Goal: Task Accomplishment & Management: Manage account settings

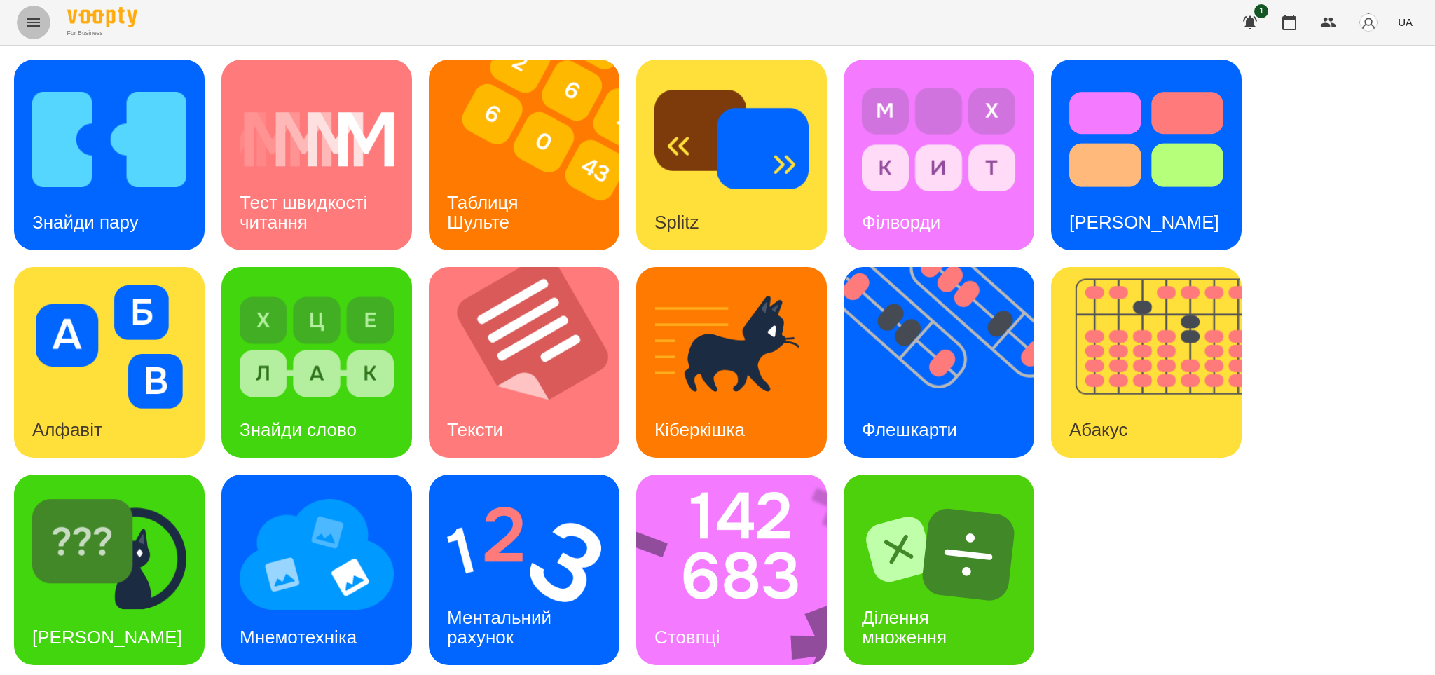
click at [30, 22] on icon "Menu" at bounding box center [33, 22] width 13 height 8
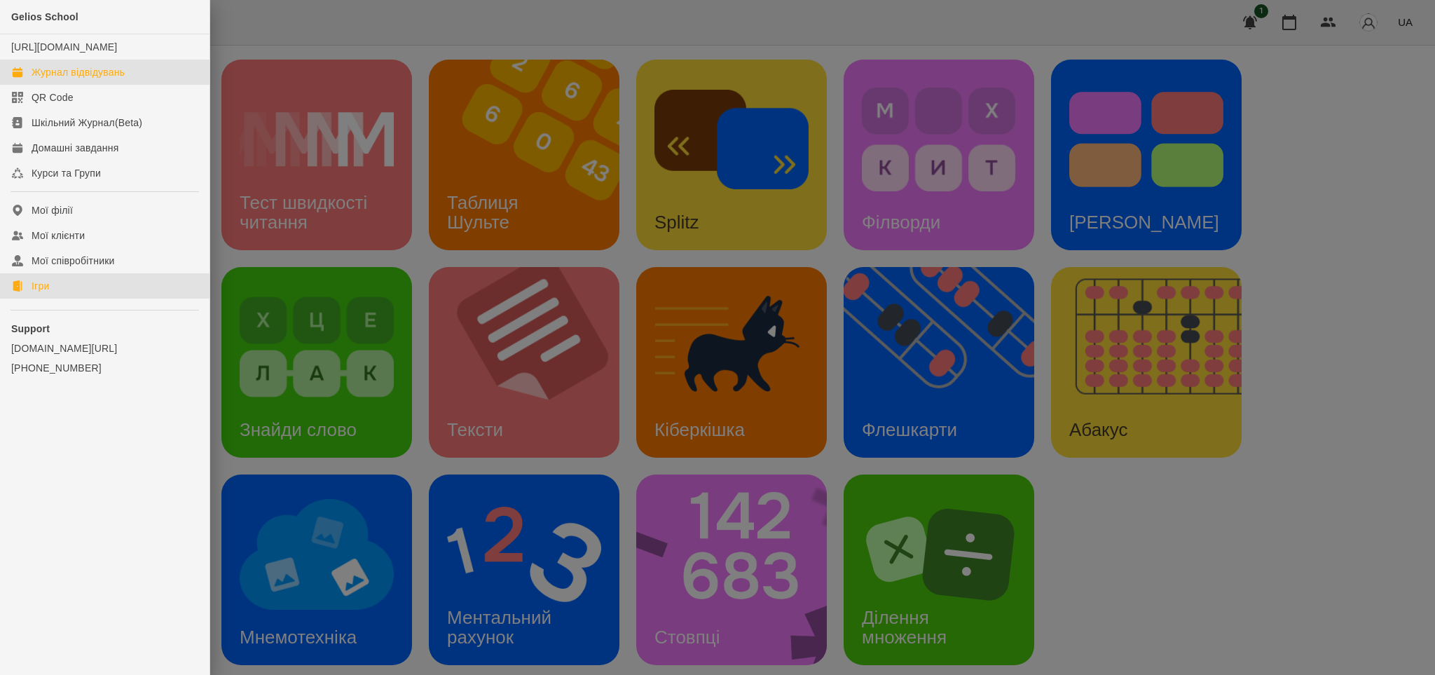
click at [119, 79] on div "Журнал відвідувань" at bounding box center [78, 72] width 93 height 14
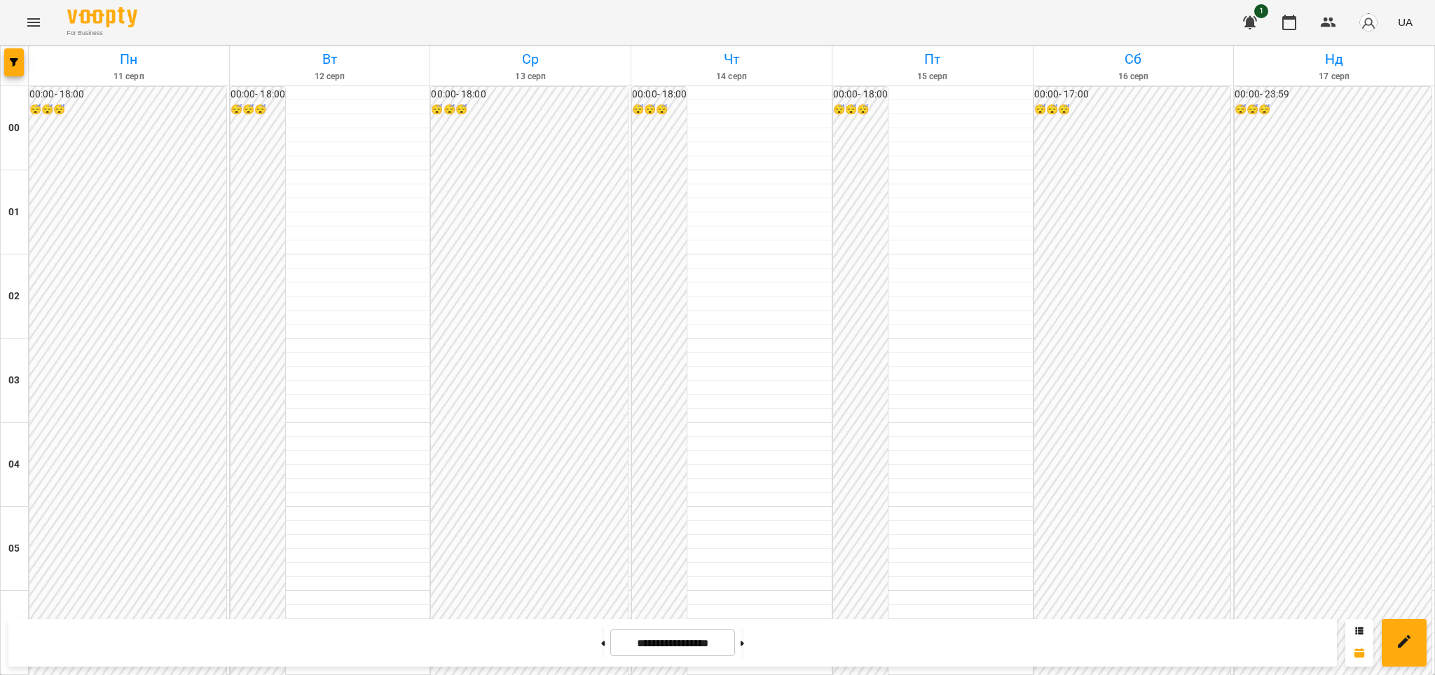
scroll to position [1391, 0]
click at [32, 18] on icon "Menu" at bounding box center [33, 22] width 13 height 8
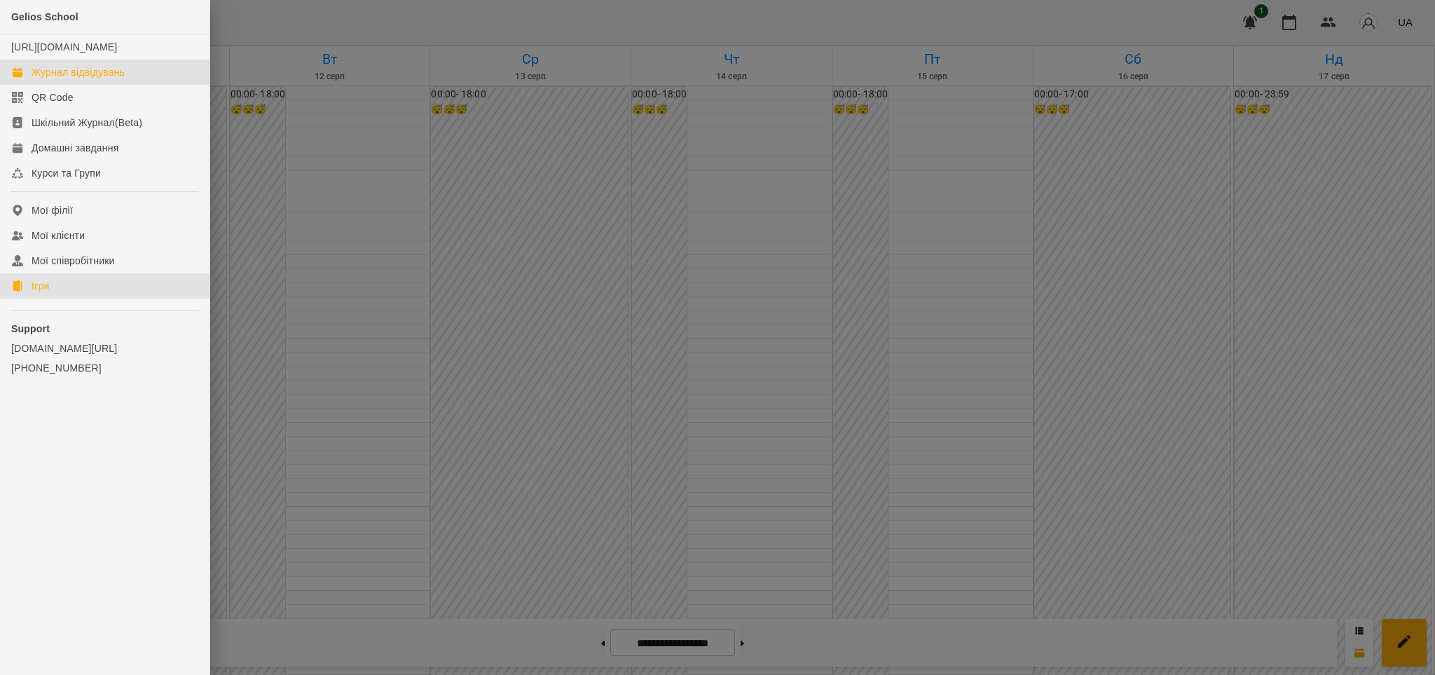
click at [39, 292] on div "Ігри" at bounding box center [41, 286] width 18 height 14
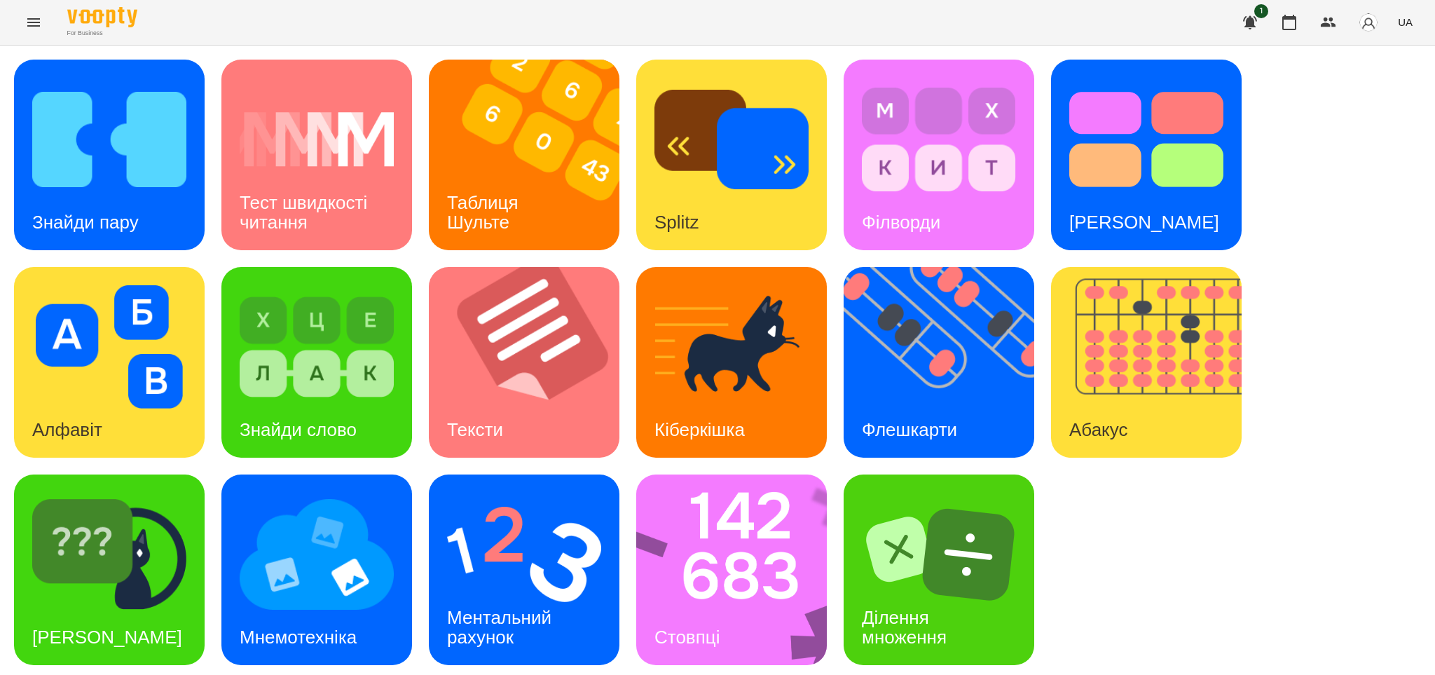
click at [249, 29] on div "For Business 1 UA" at bounding box center [717, 22] width 1435 height 45
click at [537, 185] on div "Таблиця Шульте" at bounding box center [485, 212] width 113 height 75
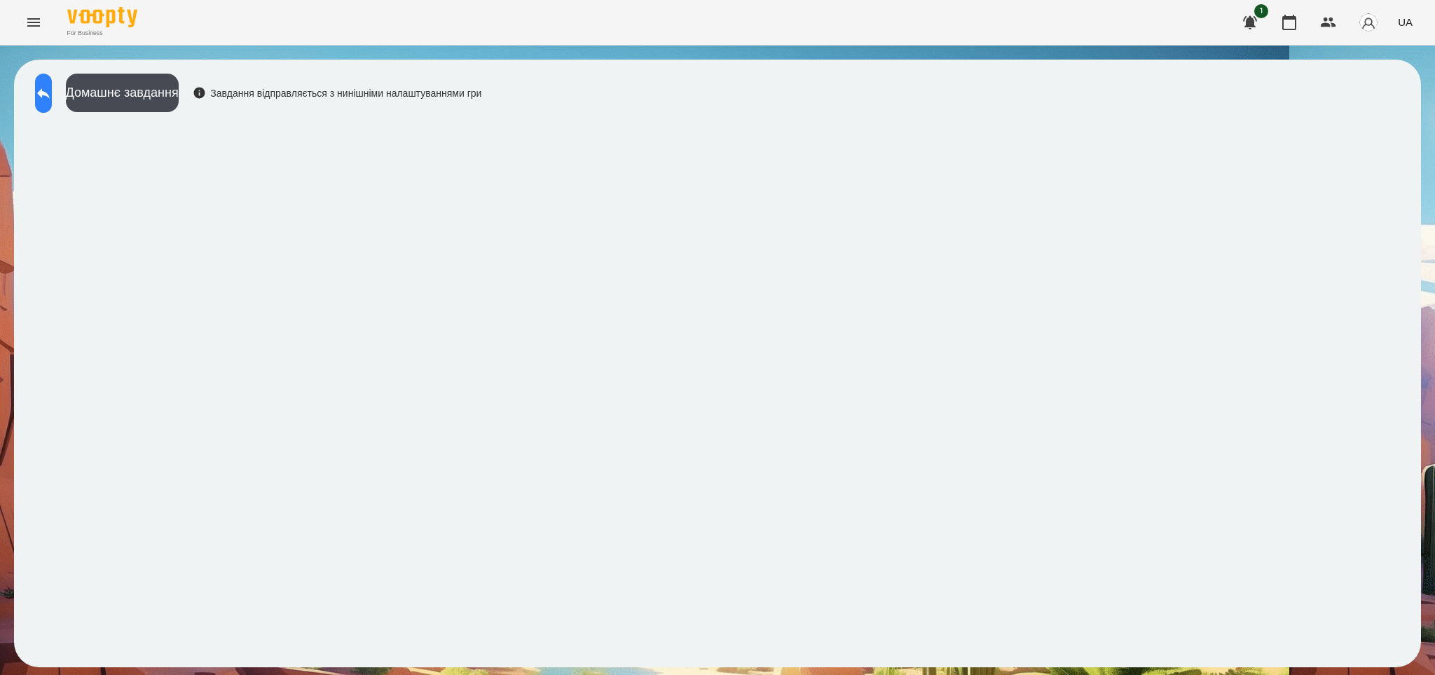
click at [52, 90] on button at bounding box center [43, 93] width 17 height 39
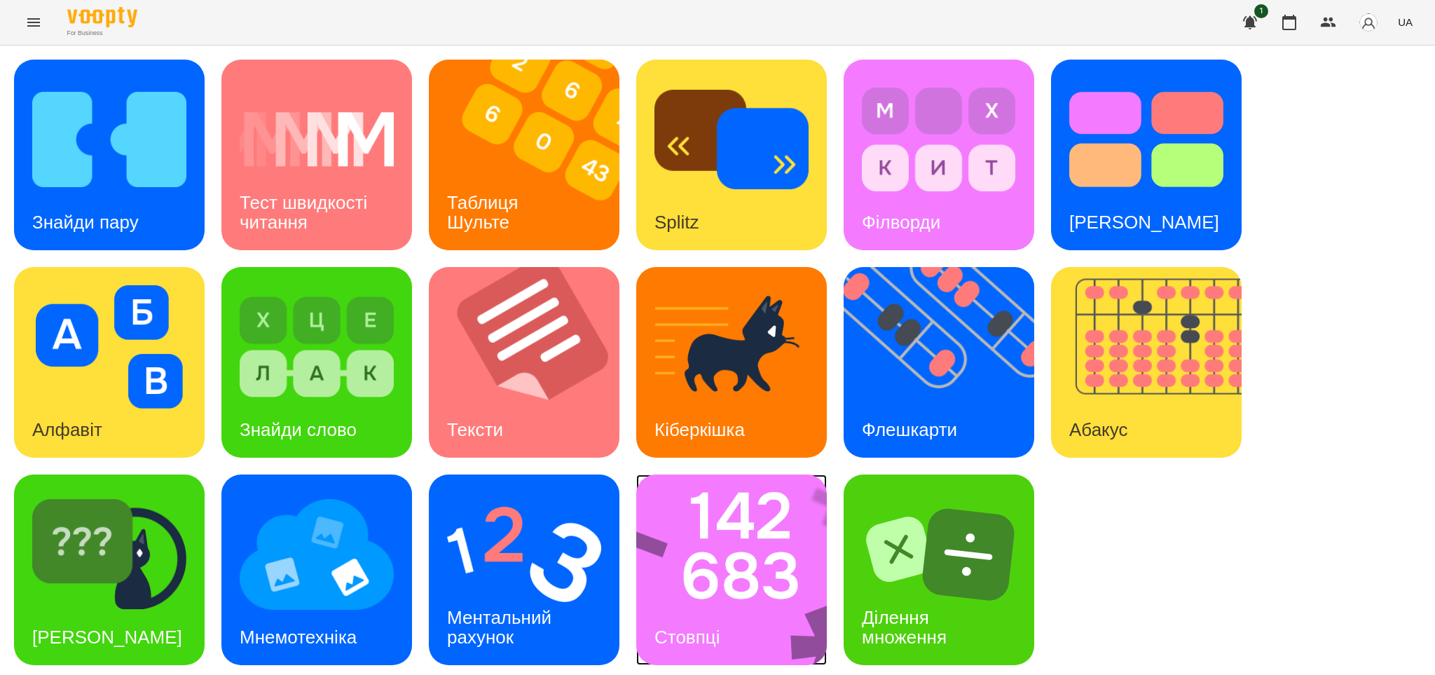
click at [743, 567] on img at bounding box center [740, 569] width 209 height 191
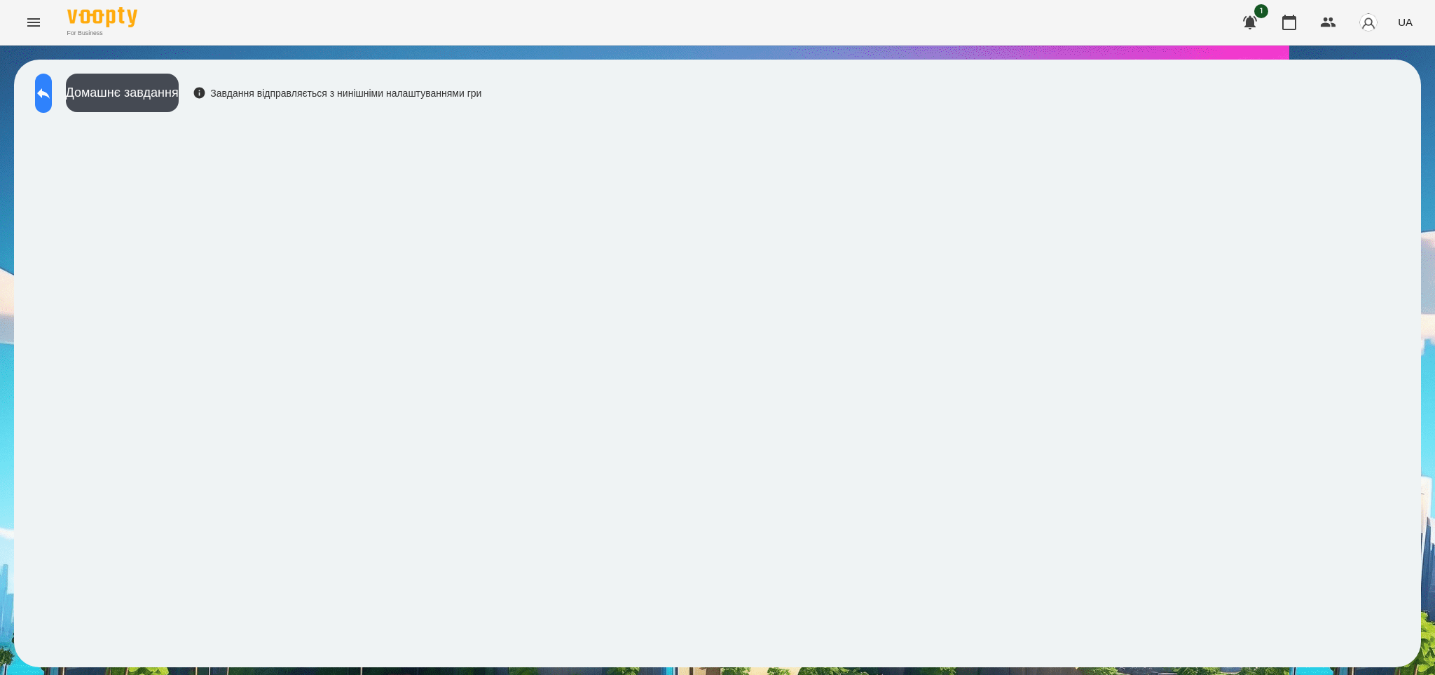
click at [46, 94] on button at bounding box center [43, 93] width 17 height 39
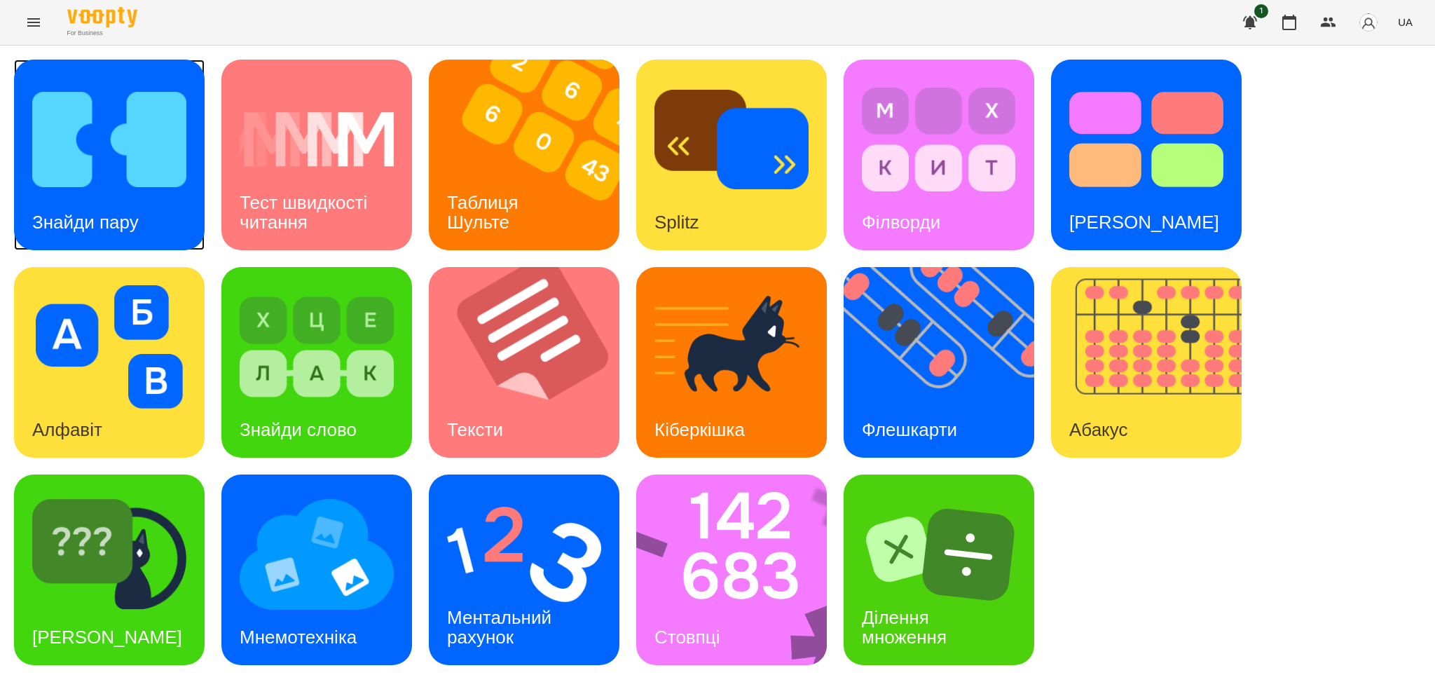
click at [78, 190] on img at bounding box center [109, 139] width 154 height 123
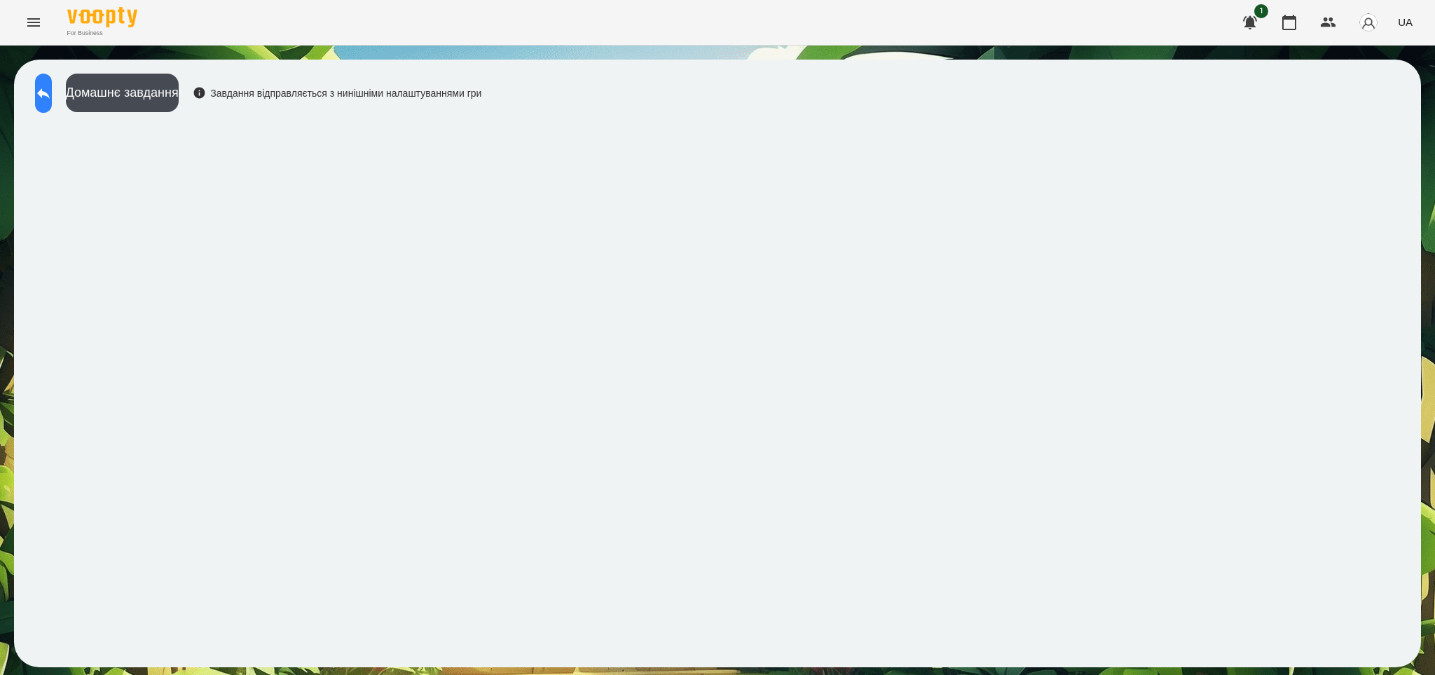
click at [52, 87] on icon at bounding box center [43, 93] width 17 height 17
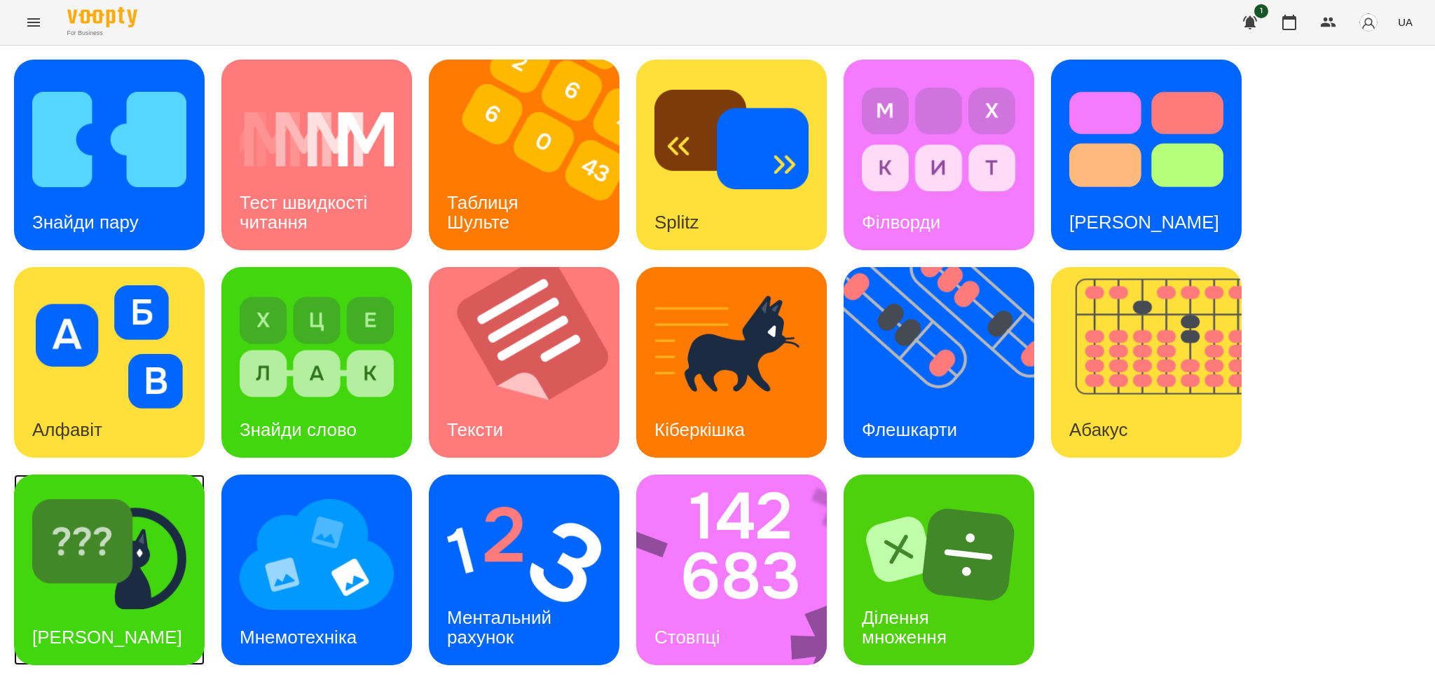
click at [119, 537] on img at bounding box center [109, 554] width 154 height 123
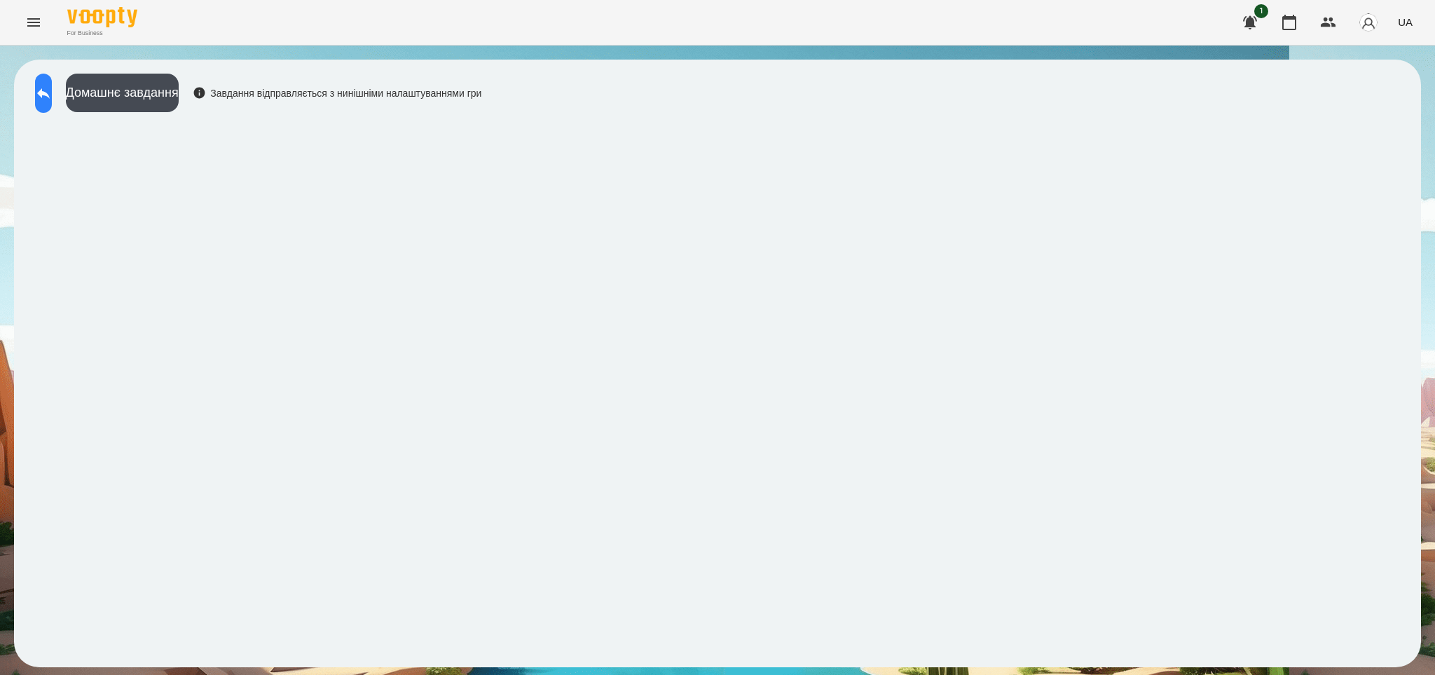
click at [50, 96] on icon at bounding box center [43, 93] width 13 height 11
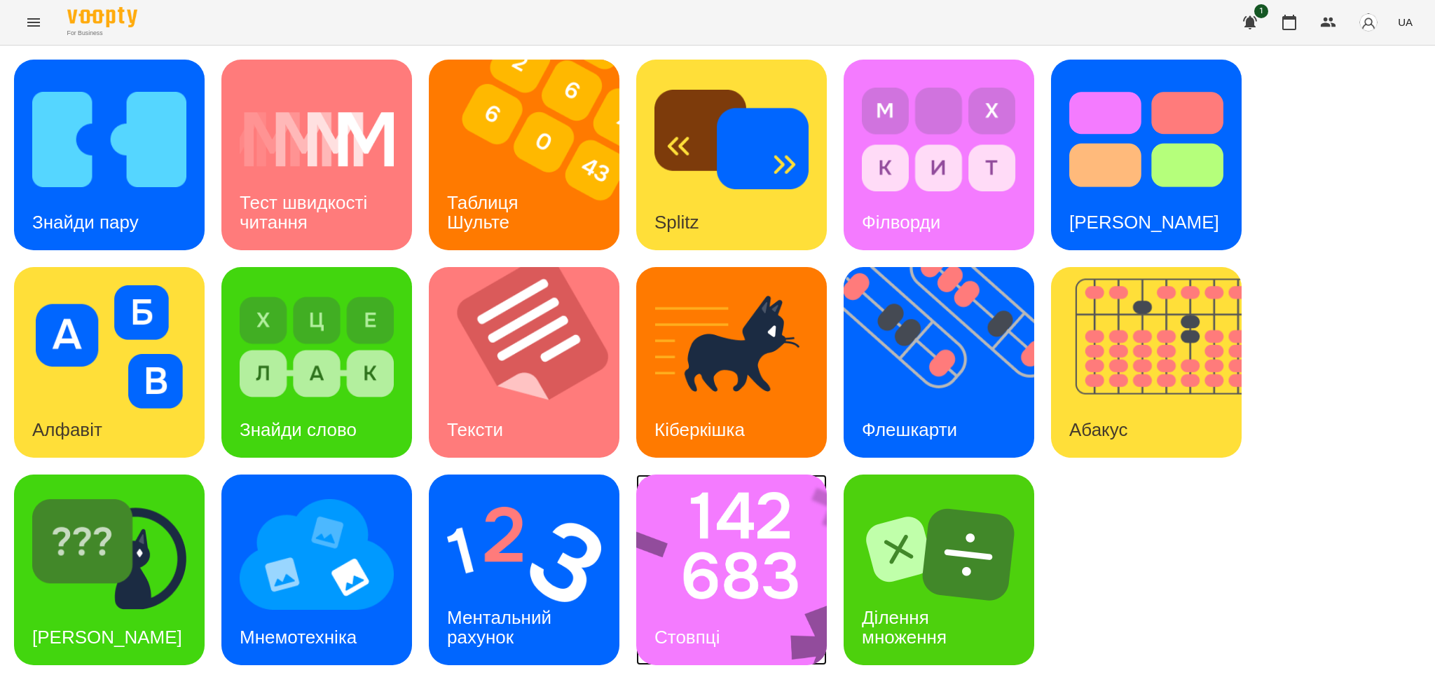
click at [710, 575] on img at bounding box center [740, 569] width 209 height 191
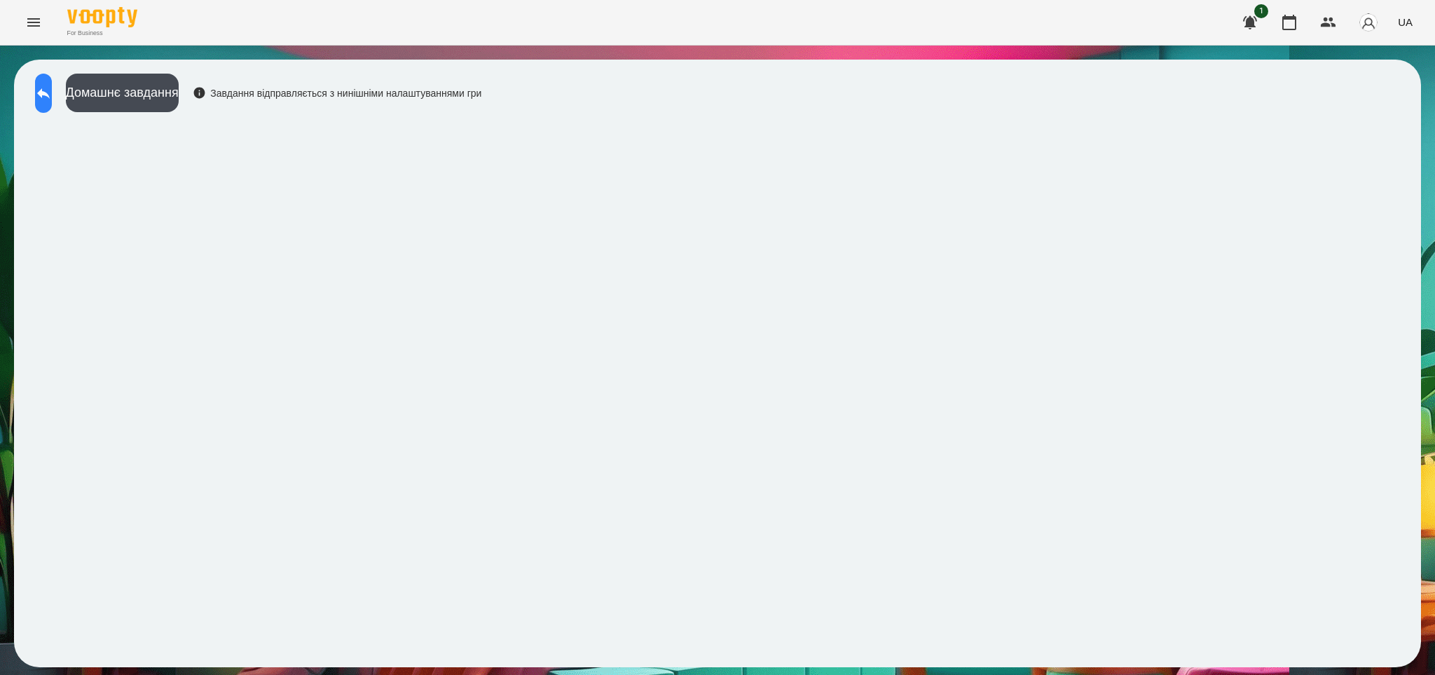
click at [50, 92] on icon at bounding box center [43, 93] width 13 height 11
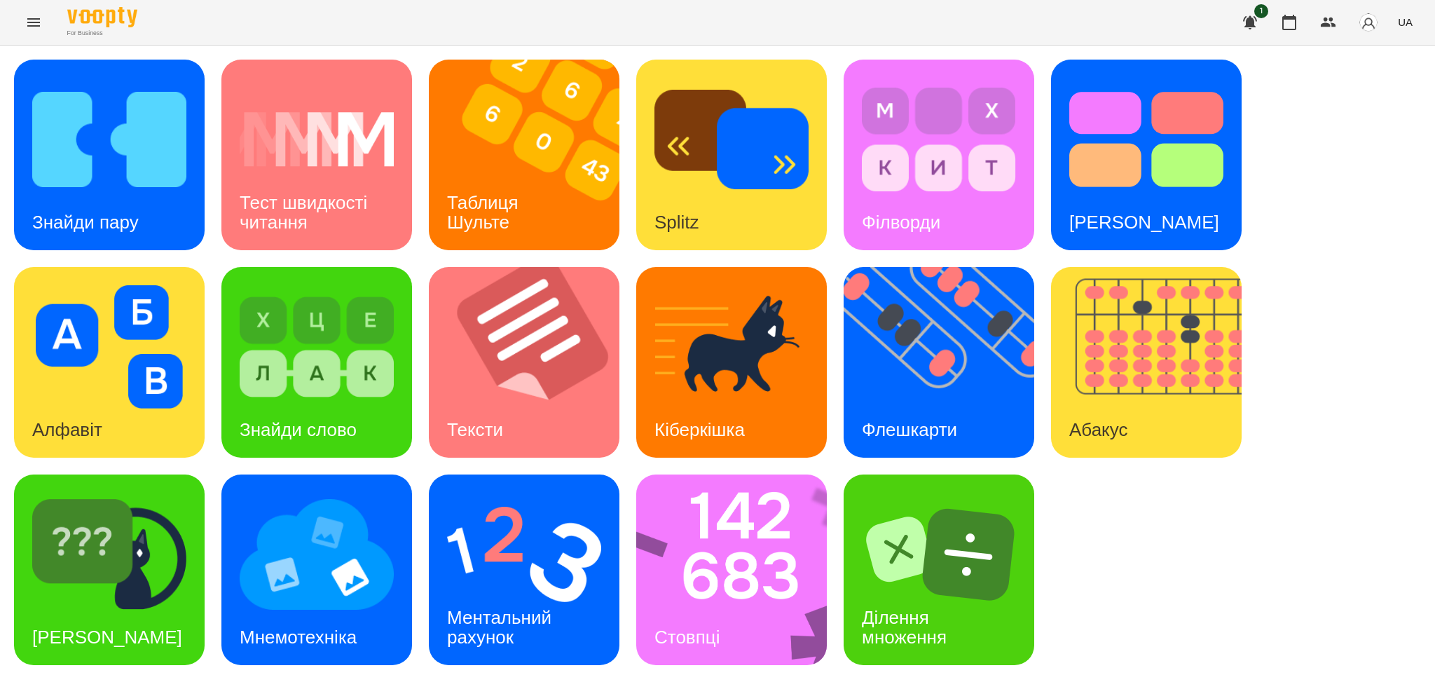
click at [32, 22] on icon "Menu" at bounding box center [33, 22] width 13 height 8
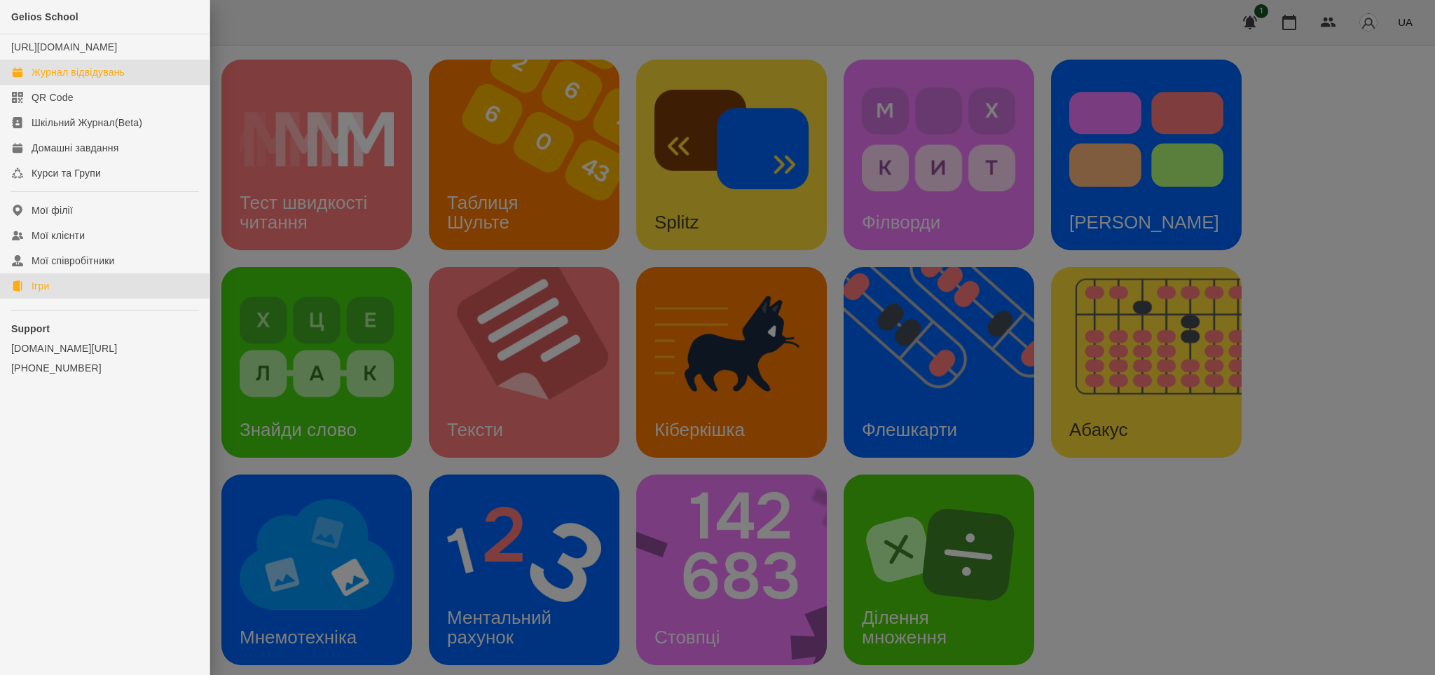
click at [115, 79] on div "Журнал відвідувань" at bounding box center [78, 72] width 93 height 14
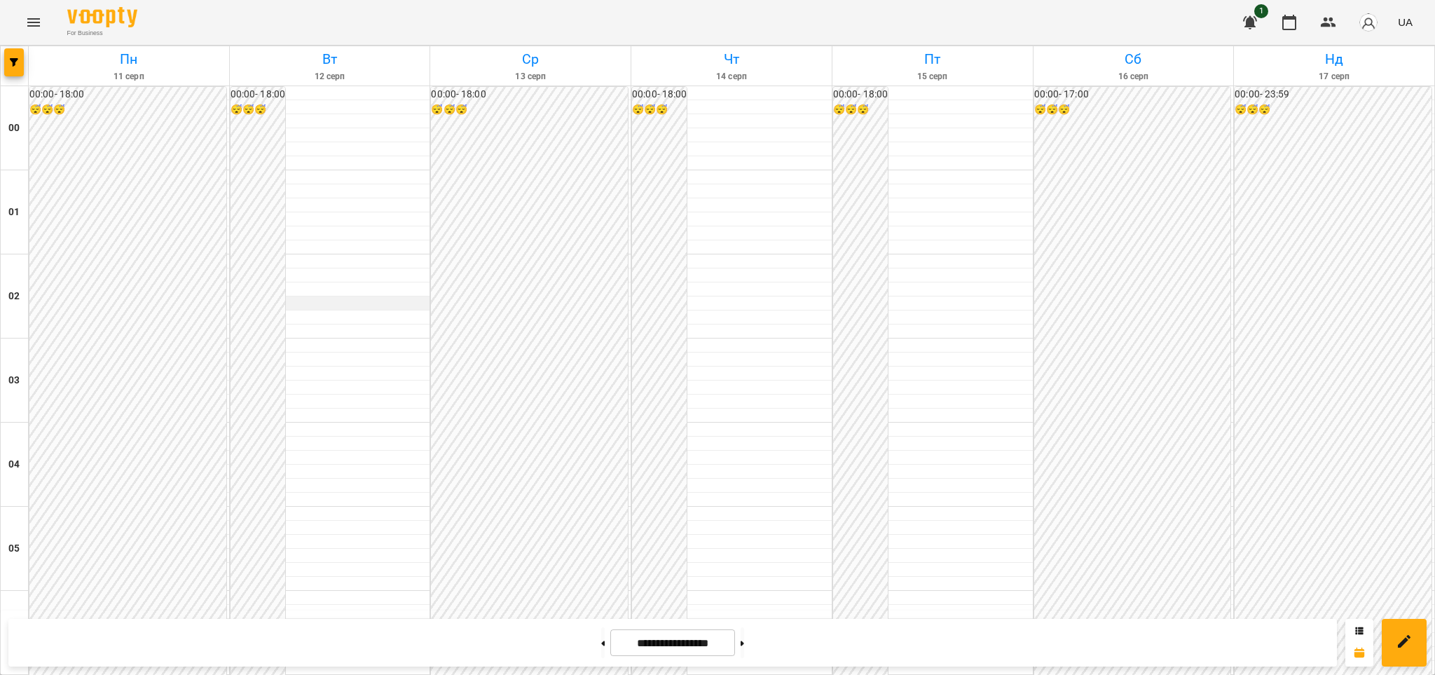
scroll to position [1362, 0]
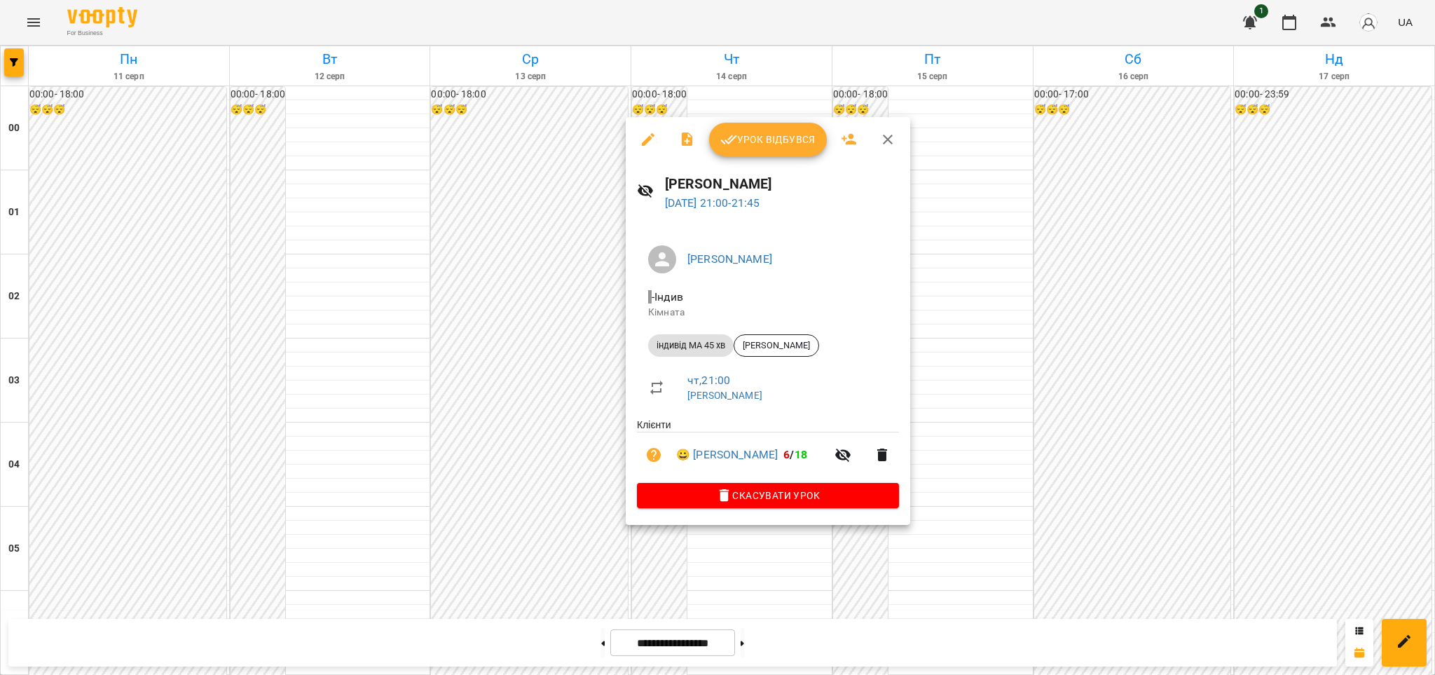
click at [792, 143] on span "Урок відбувся" at bounding box center [767, 139] width 95 height 17
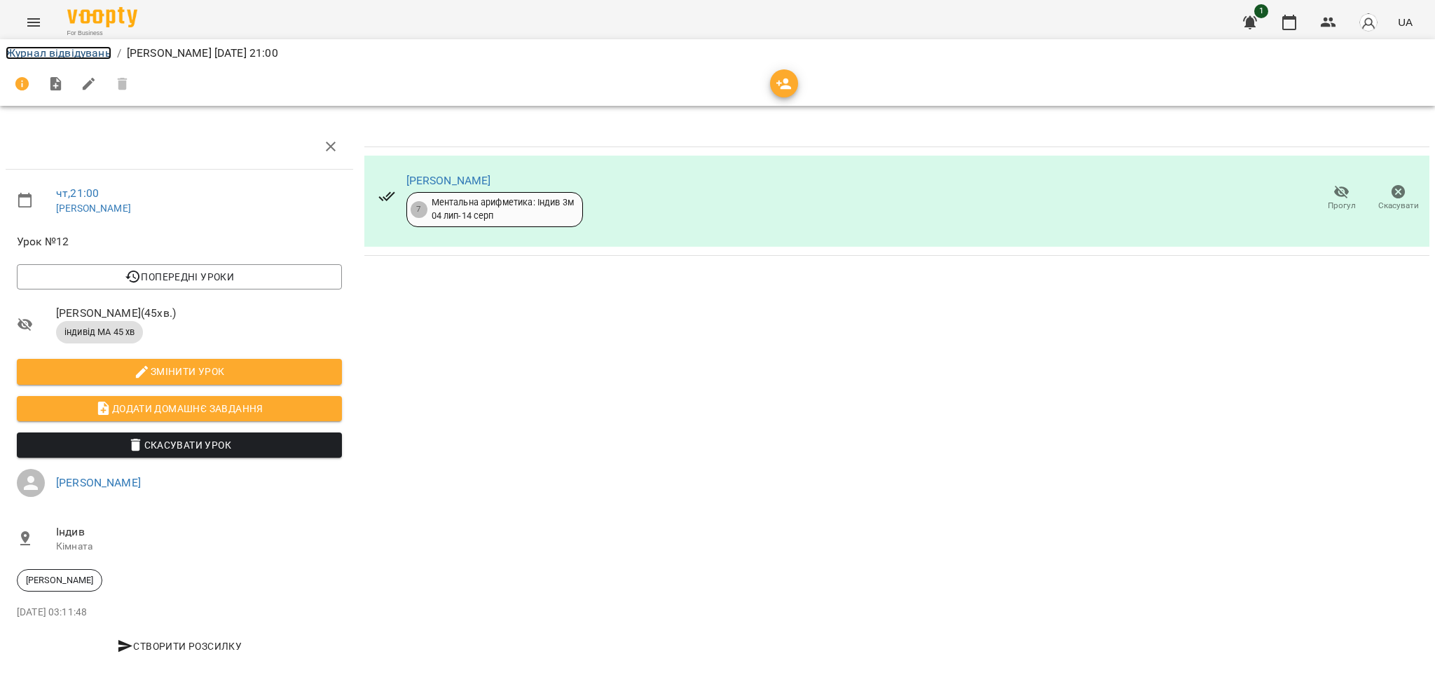
click at [88, 52] on link "Журнал відвідувань" at bounding box center [59, 52] width 106 height 13
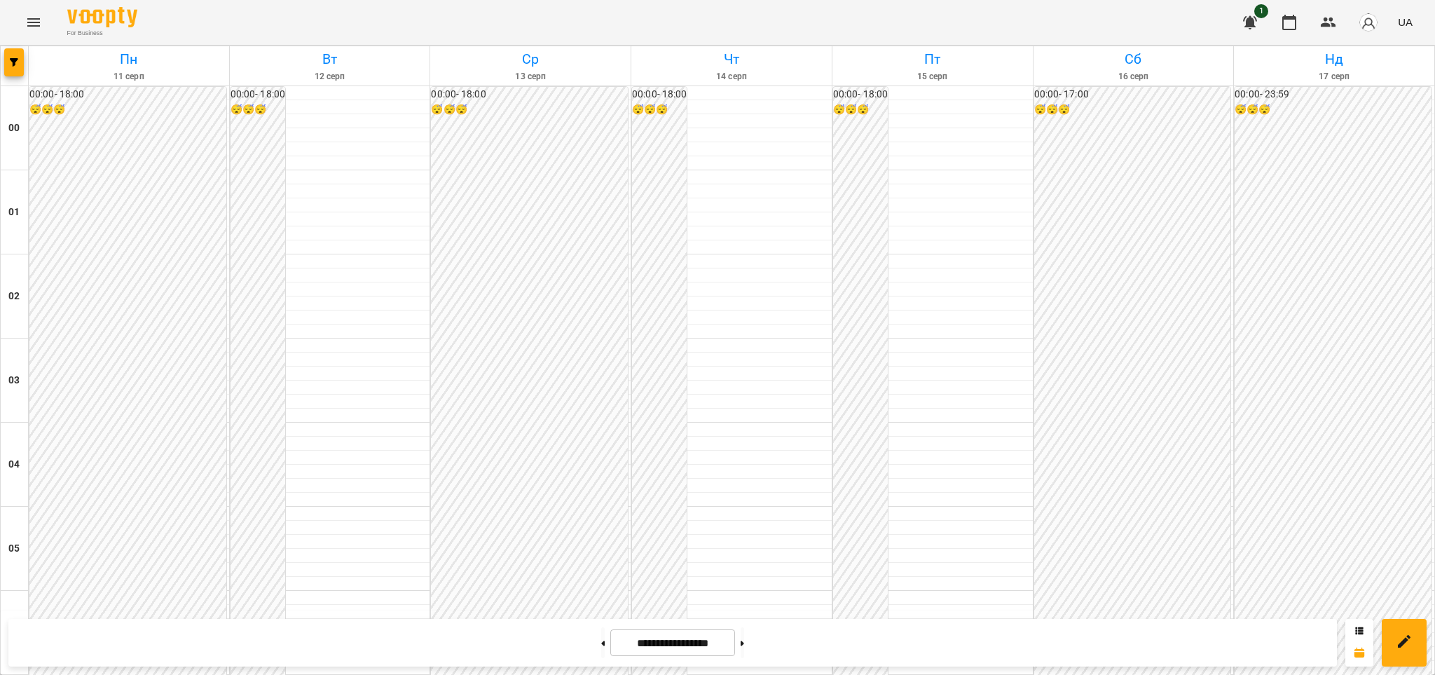
scroll to position [1351, 0]
click at [34, 23] on icon "Menu" at bounding box center [33, 22] width 17 height 17
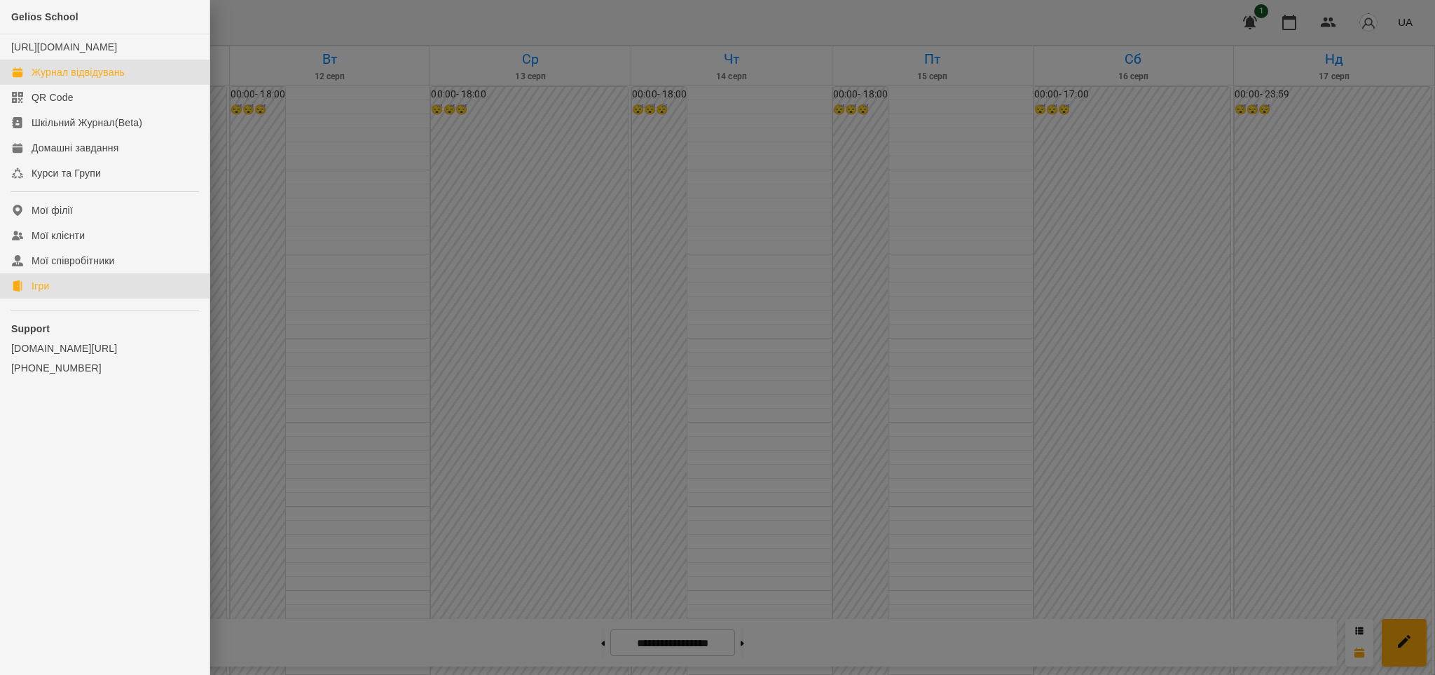
click at [41, 291] on div "Ігри" at bounding box center [41, 286] width 18 height 14
